Goal: Find specific page/section

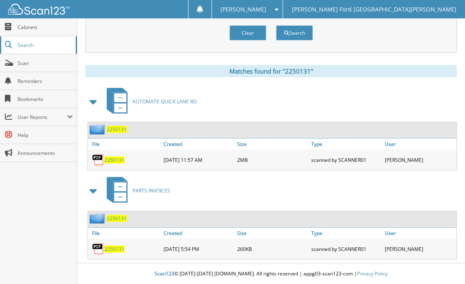
click at [35, 44] on span "Search" at bounding box center [45, 45] width 54 height 7
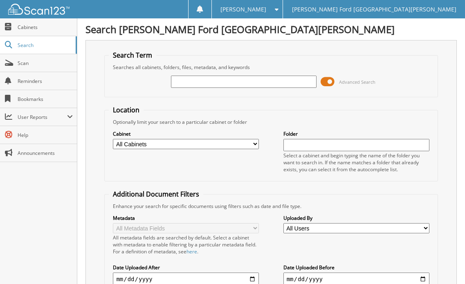
click at [184, 85] on input "text" at bounding box center [244, 82] width 146 height 12
type input "2556454"
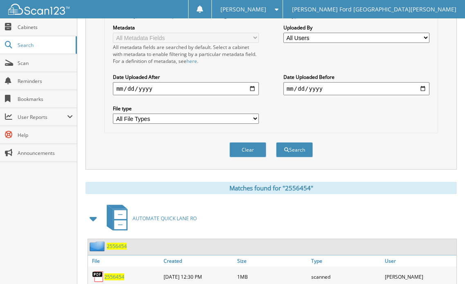
scroll to position [219, 0]
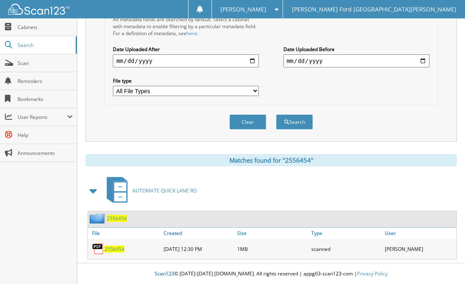
click at [117, 251] on span "2556454" at bounding box center [114, 249] width 20 height 7
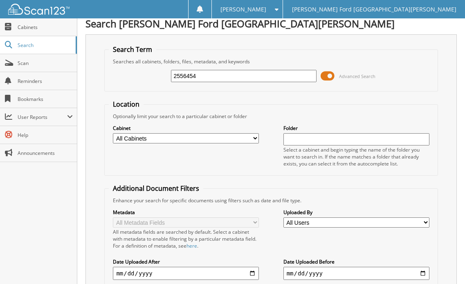
scroll to position [0, 0]
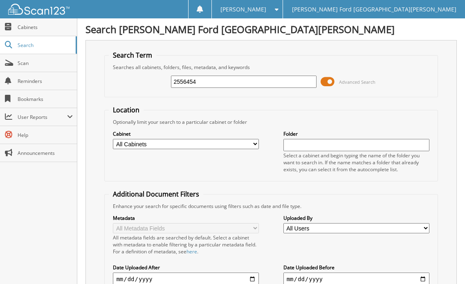
click at [201, 77] on input "2556454" at bounding box center [244, 82] width 146 height 12
drag, startPoint x: 201, startPoint y: 77, endPoint x: 148, endPoint y: 76, distance: 52.3
click at [148, 76] on div "2556454 Advanced Search" at bounding box center [271, 82] width 324 height 22
click at [178, 82] on input "text" at bounding box center [244, 82] width 146 height 12
type input "2554542"
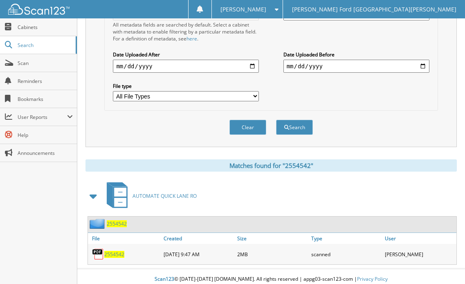
scroll to position [219, 0]
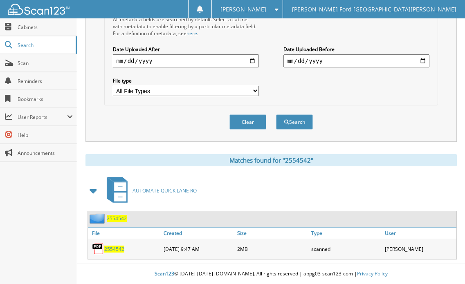
click at [114, 246] on span "2554542" at bounding box center [114, 249] width 20 height 7
